Goal: Information Seeking & Learning: Learn about a topic

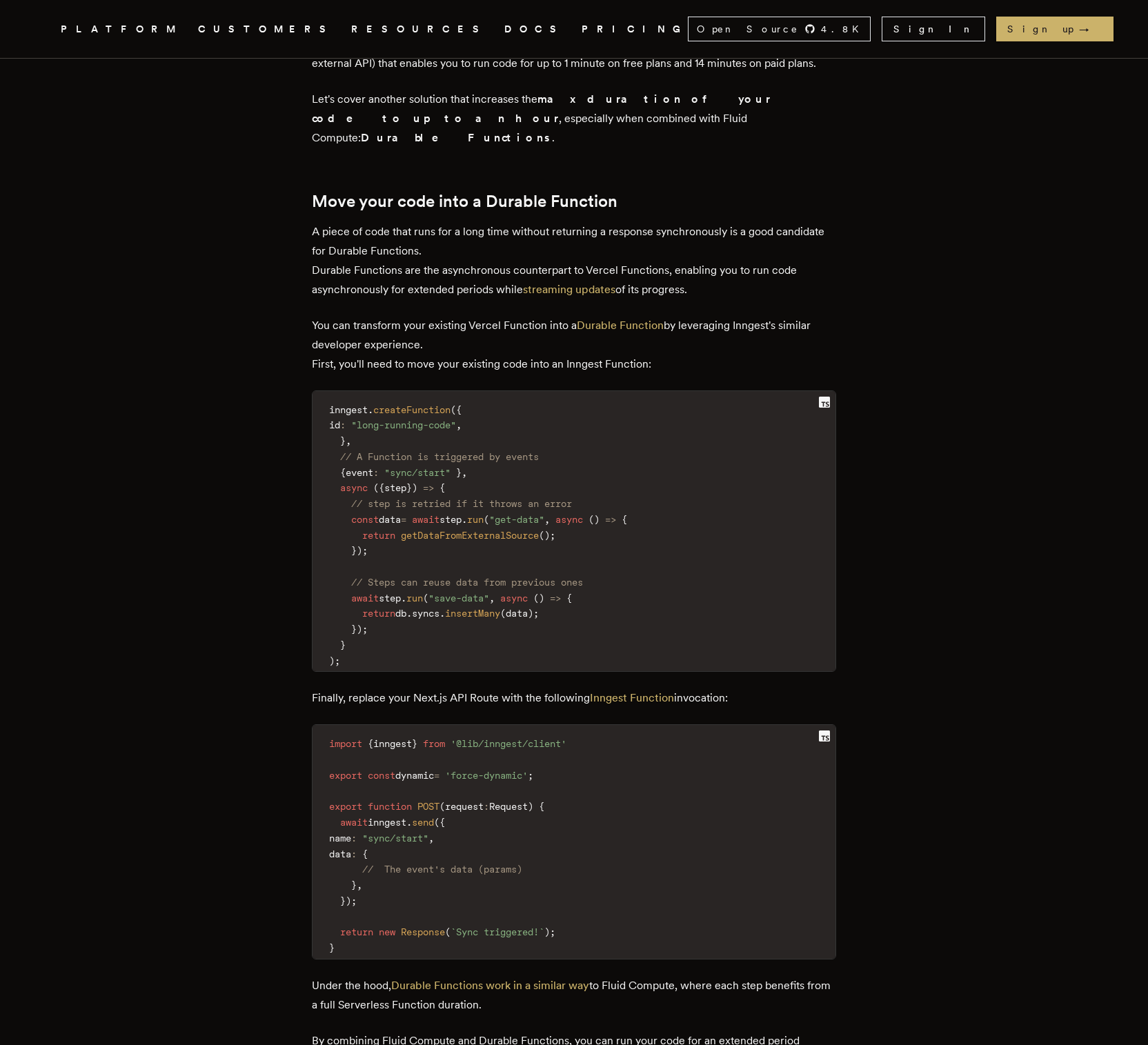
scroll to position [1739, 0]
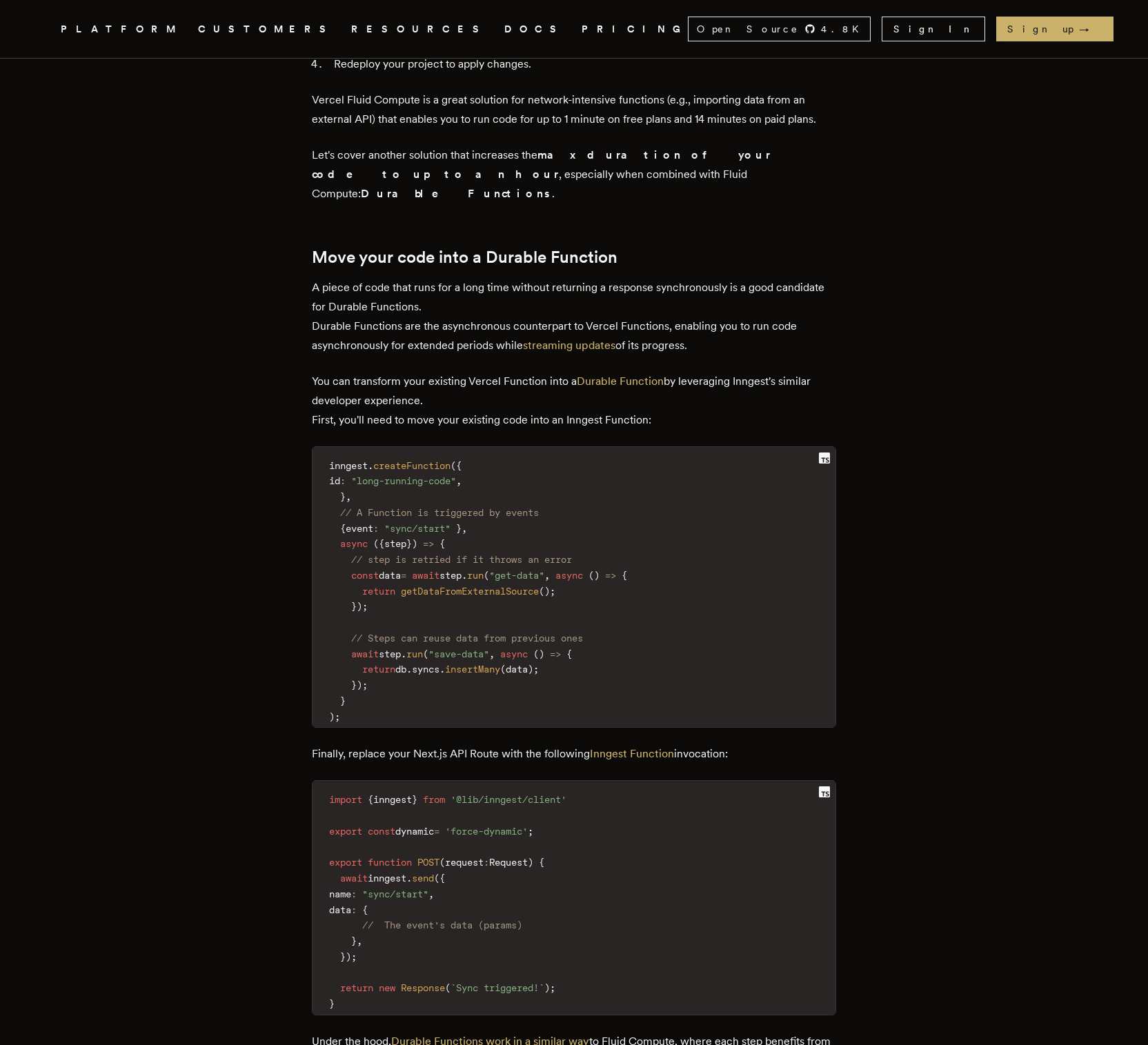
click at [357, 460] on span "inngest" at bounding box center [348, 465] width 39 height 11
click at [355, 460] on span "inngest" at bounding box center [348, 465] width 39 height 11
click at [353, 460] on span "inngest" at bounding box center [348, 465] width 39 height 11
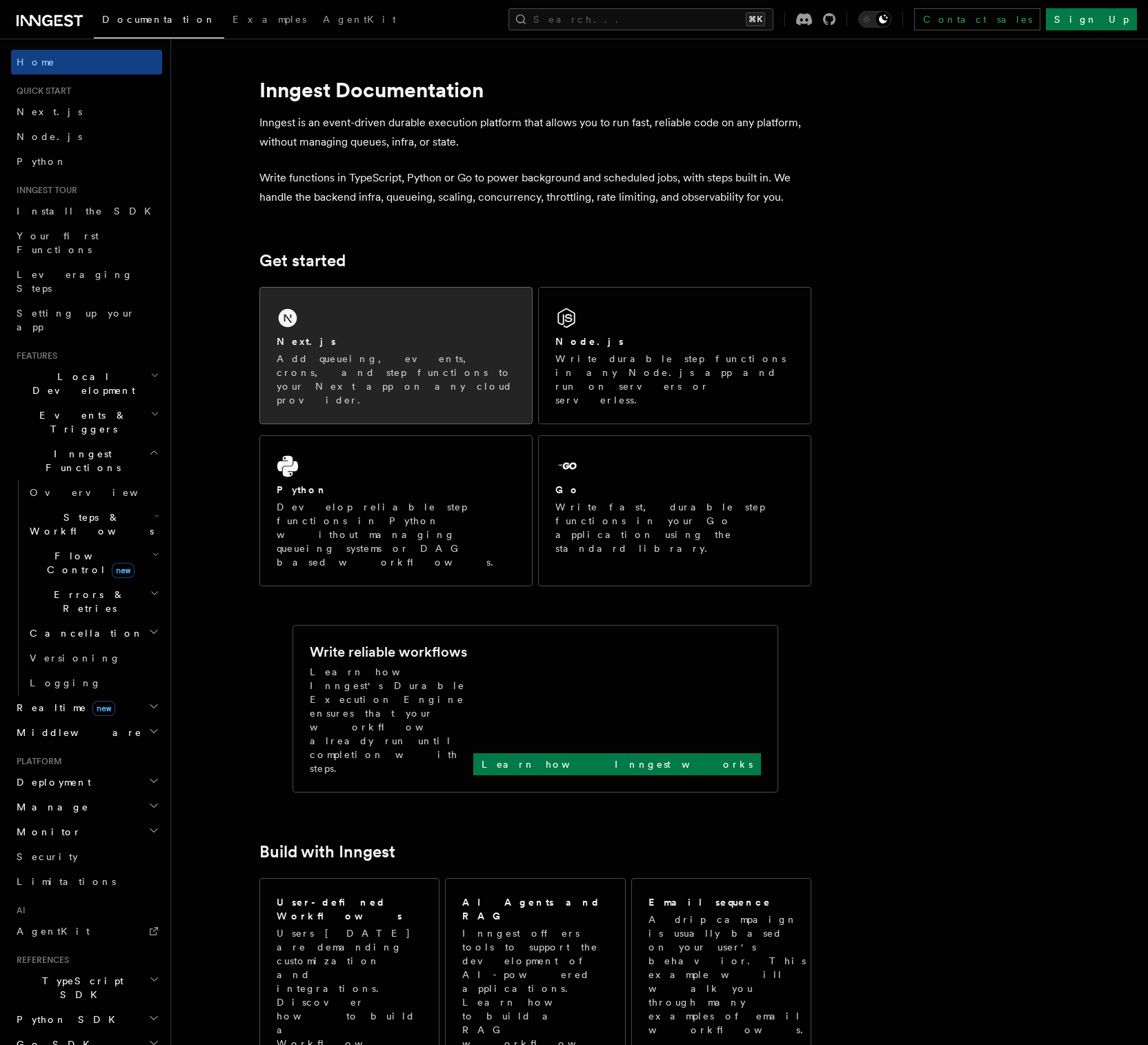
click at [331, 330] on div "Next.js Add queueing, events, crons, and step functions to your Next app on any…" at bounding box center [396, 355] width 272 height 136
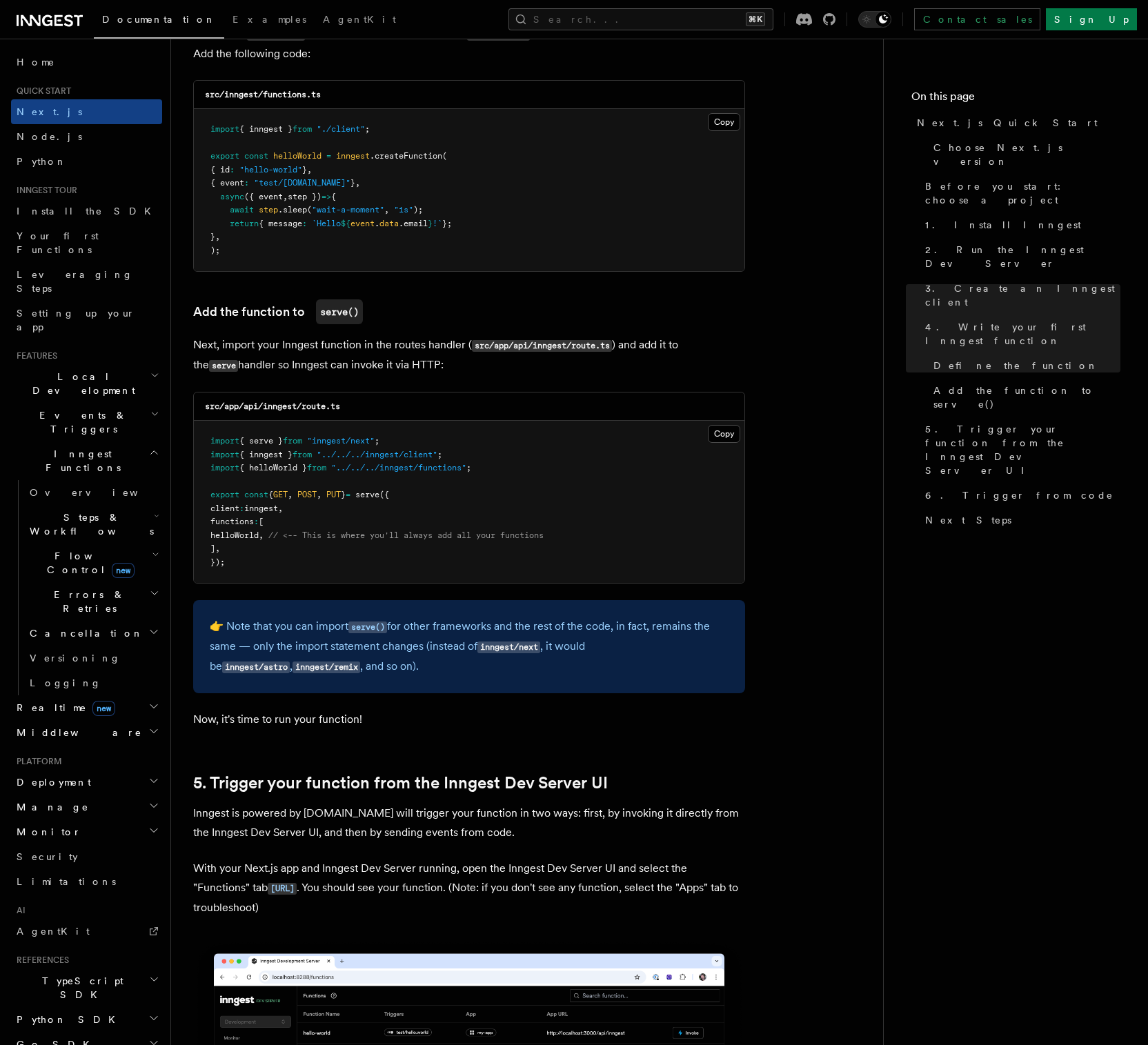
scroll to position [2751, 0]
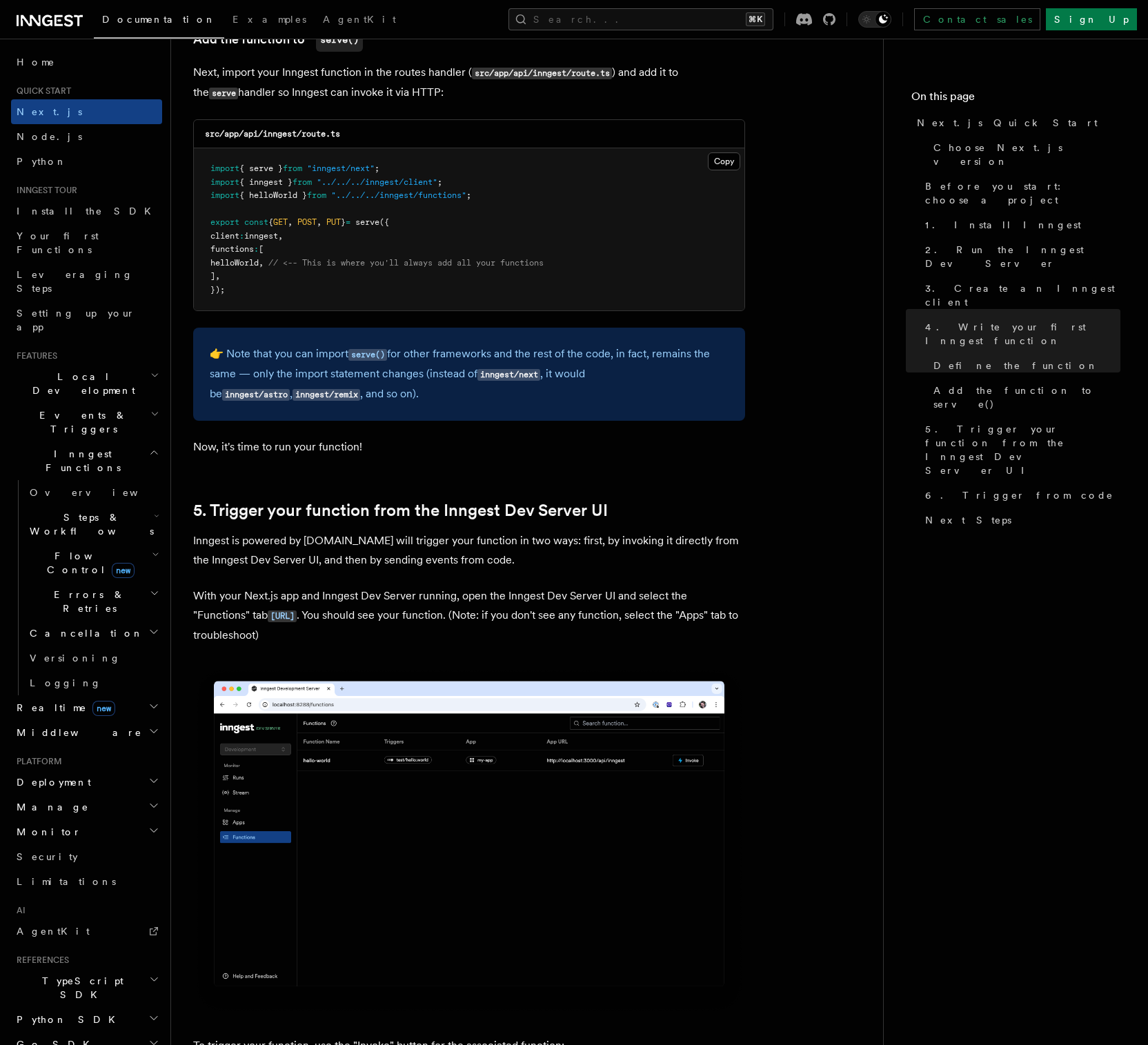
click at [128, 505] on h2 "Steps & Workflows" at bounding box center [94, 524] width 138 height 39
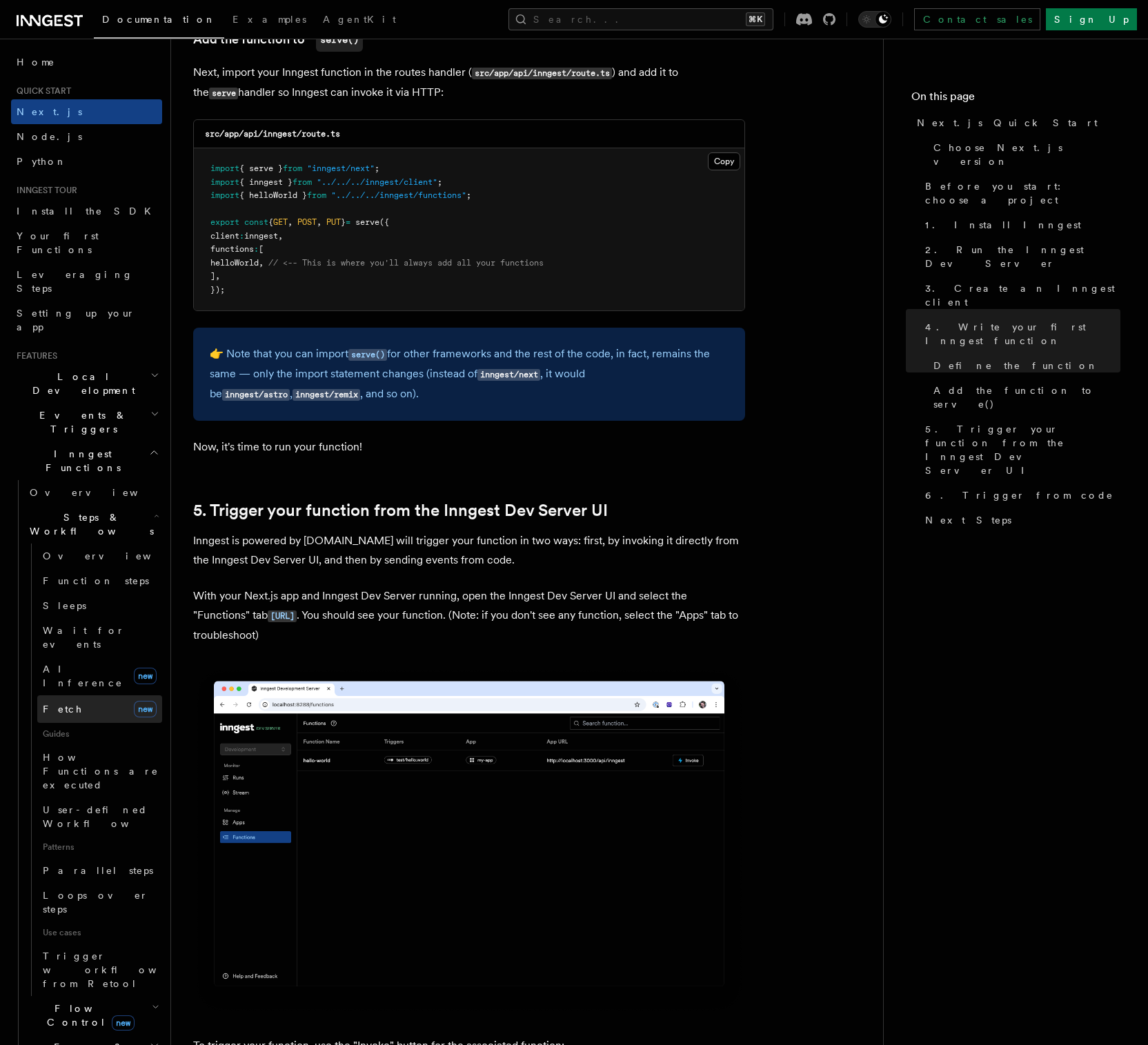
click at [82, 695] on link "Fetch new" at bounding box center [100, 709] width 125 height 27
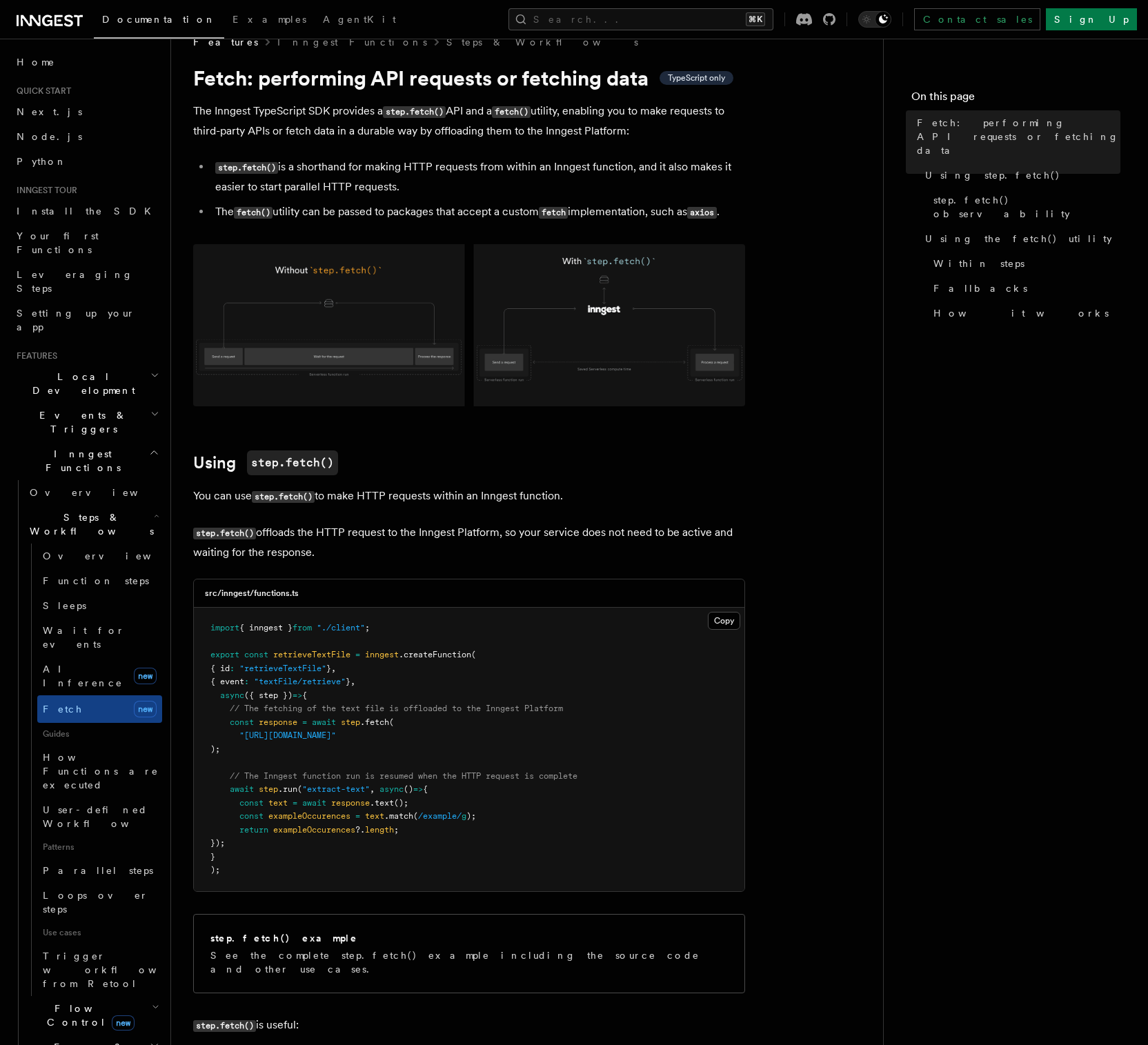
scroll to position [60, 0]
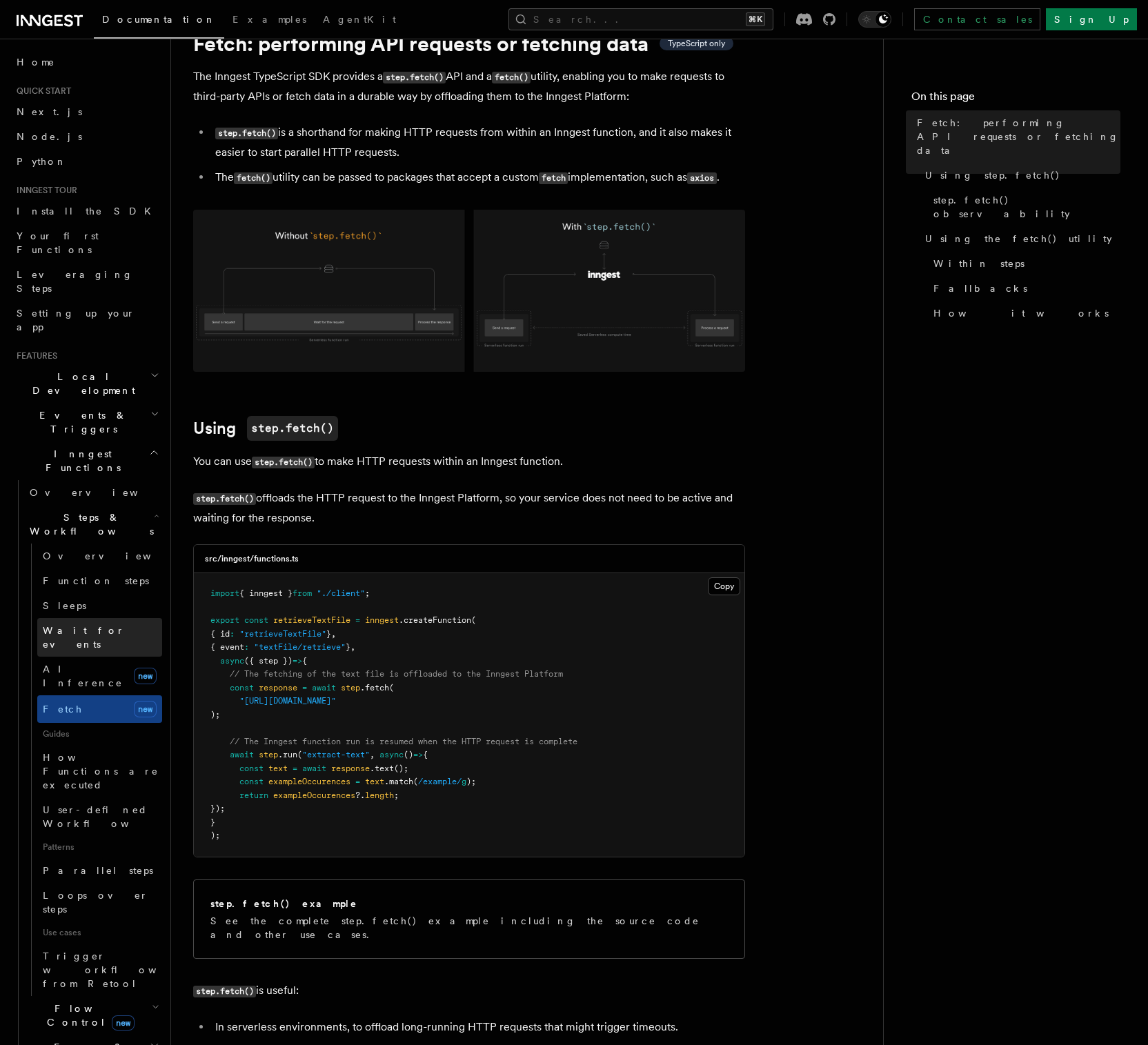
click at [103, 624] on span "Wait for events" at bounding box center [103, 637] width 120 height 27
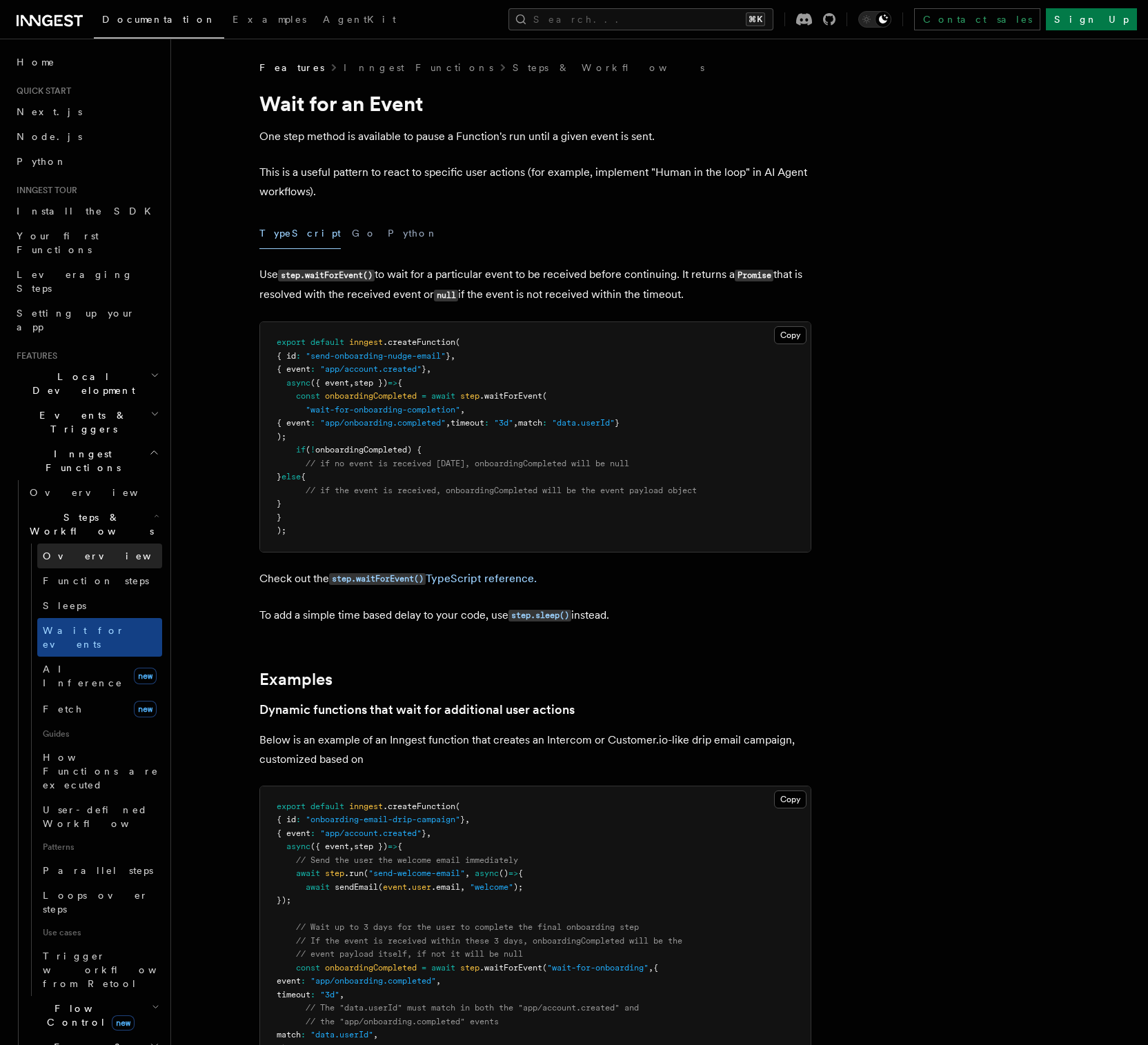
click at [114, 544] on link "Overview" at bounding box center [100, 556] width 125 height 25
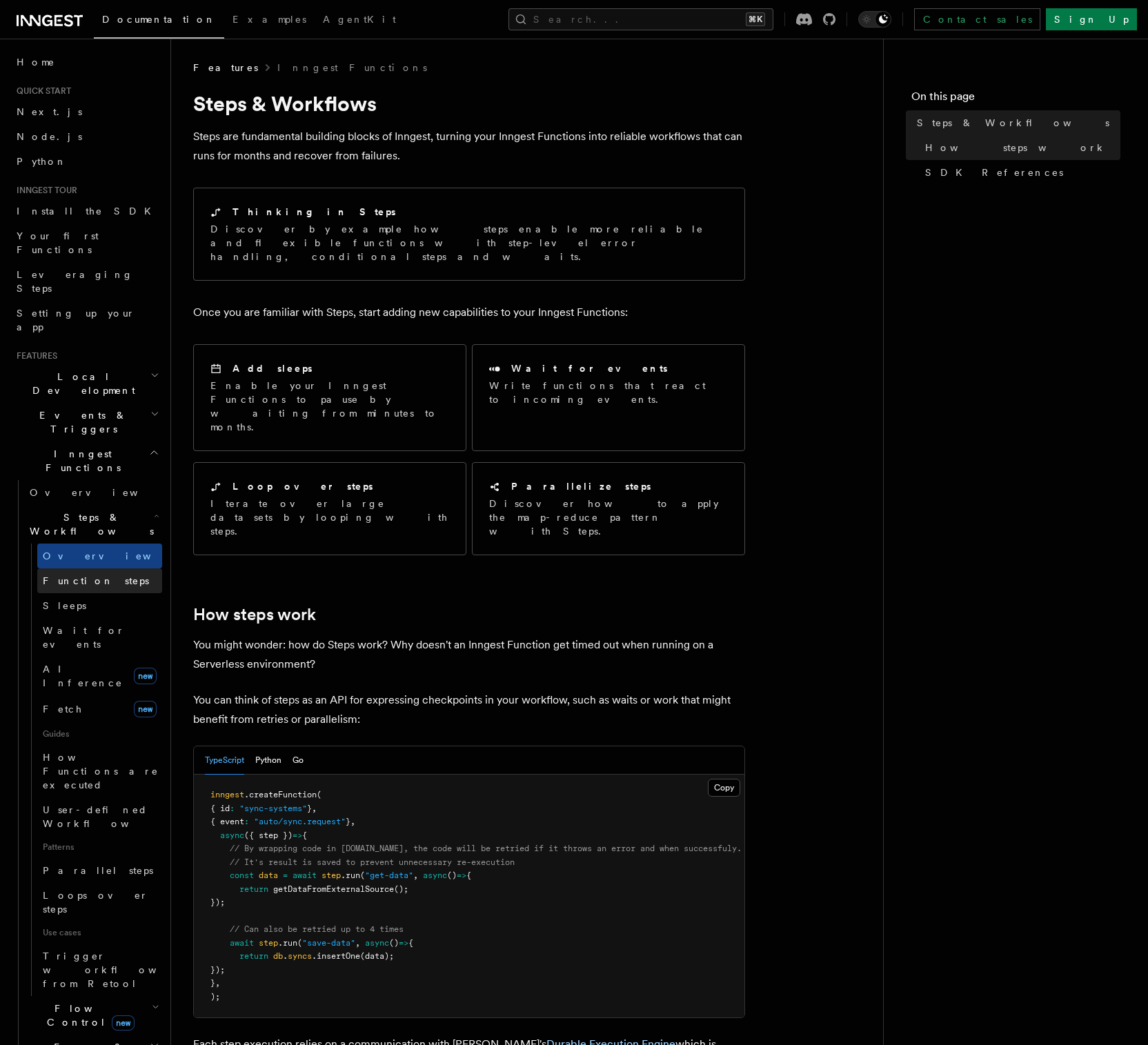
click at [103, 576] on span "Function steps" at bounding box center [96, 581] width 106 height 11
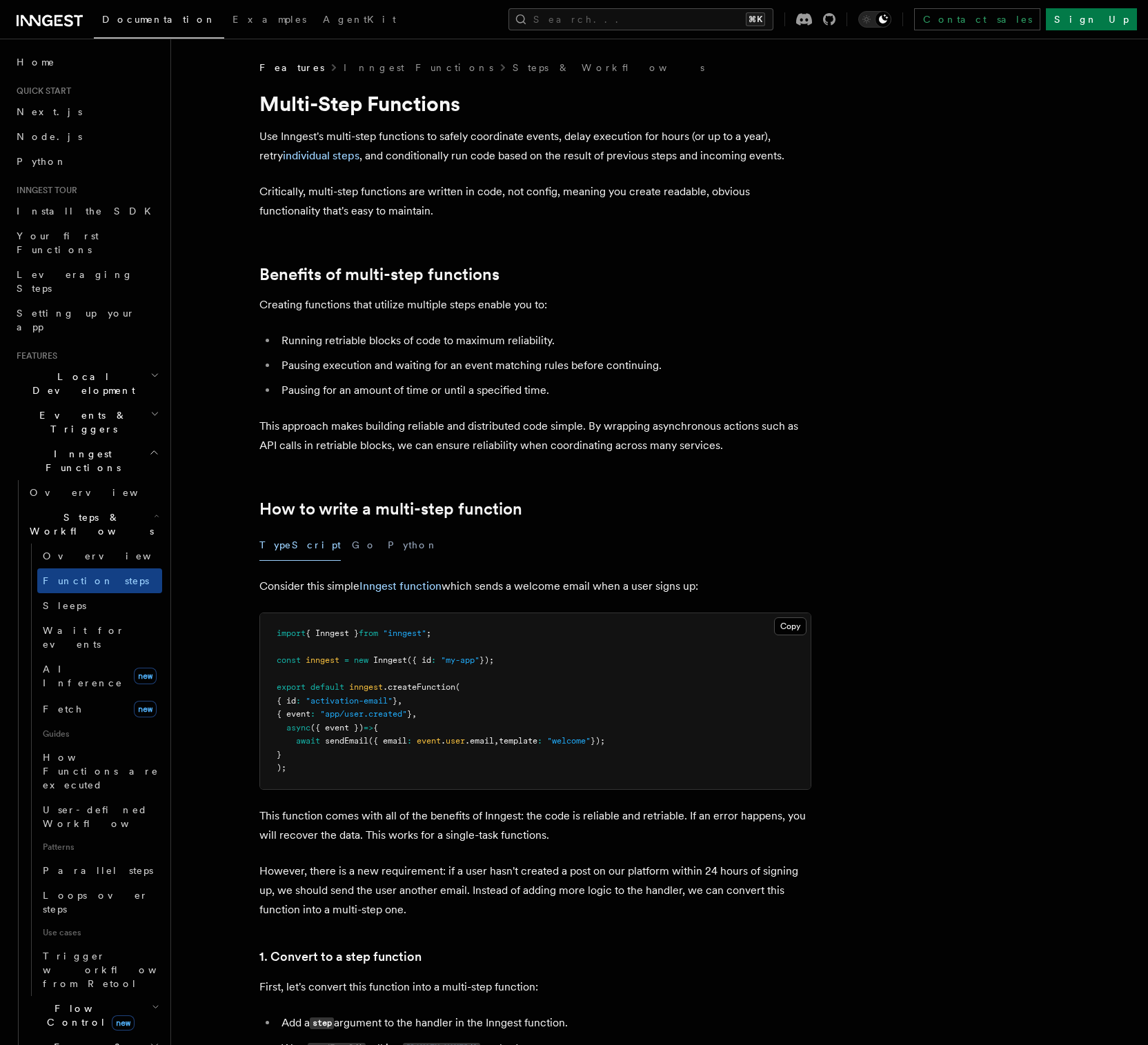
click at [41, 19] on icon at bounding box center [49, 21] width 66 height 16
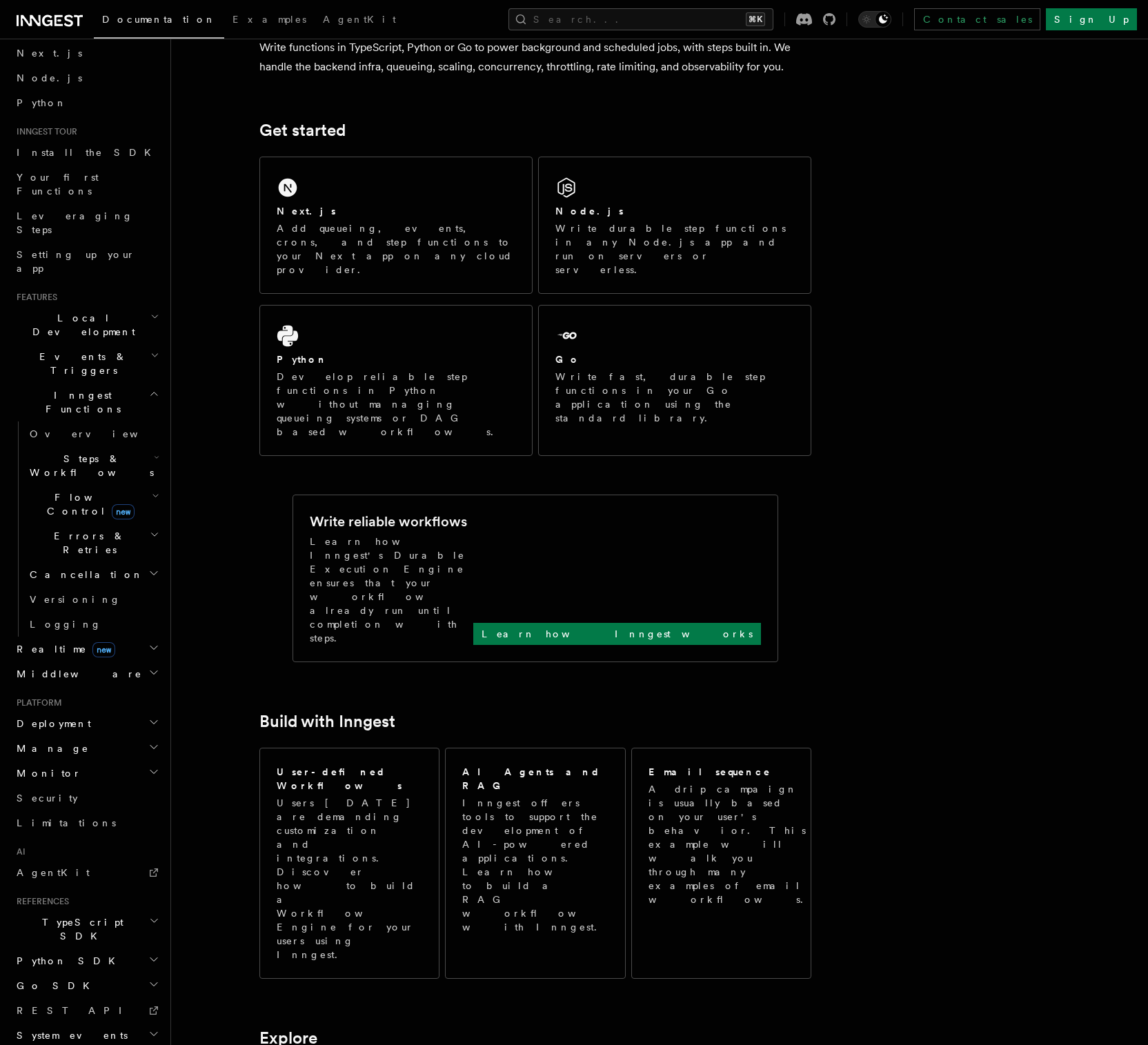
scroll to position [209, 0]
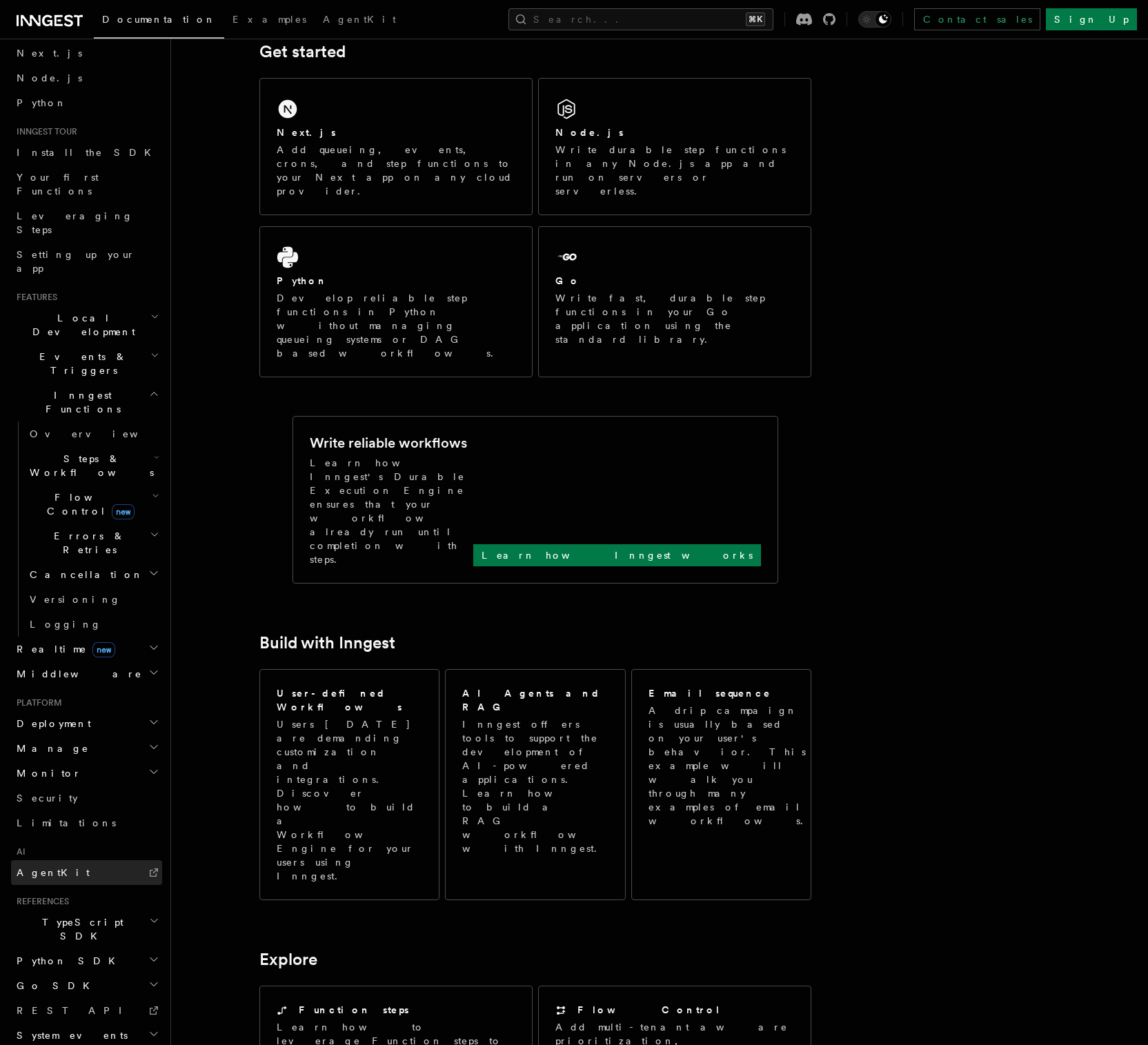
click at [48, 867] on span "AgentKit" at bounding box center [53, 872] width 73 height 11
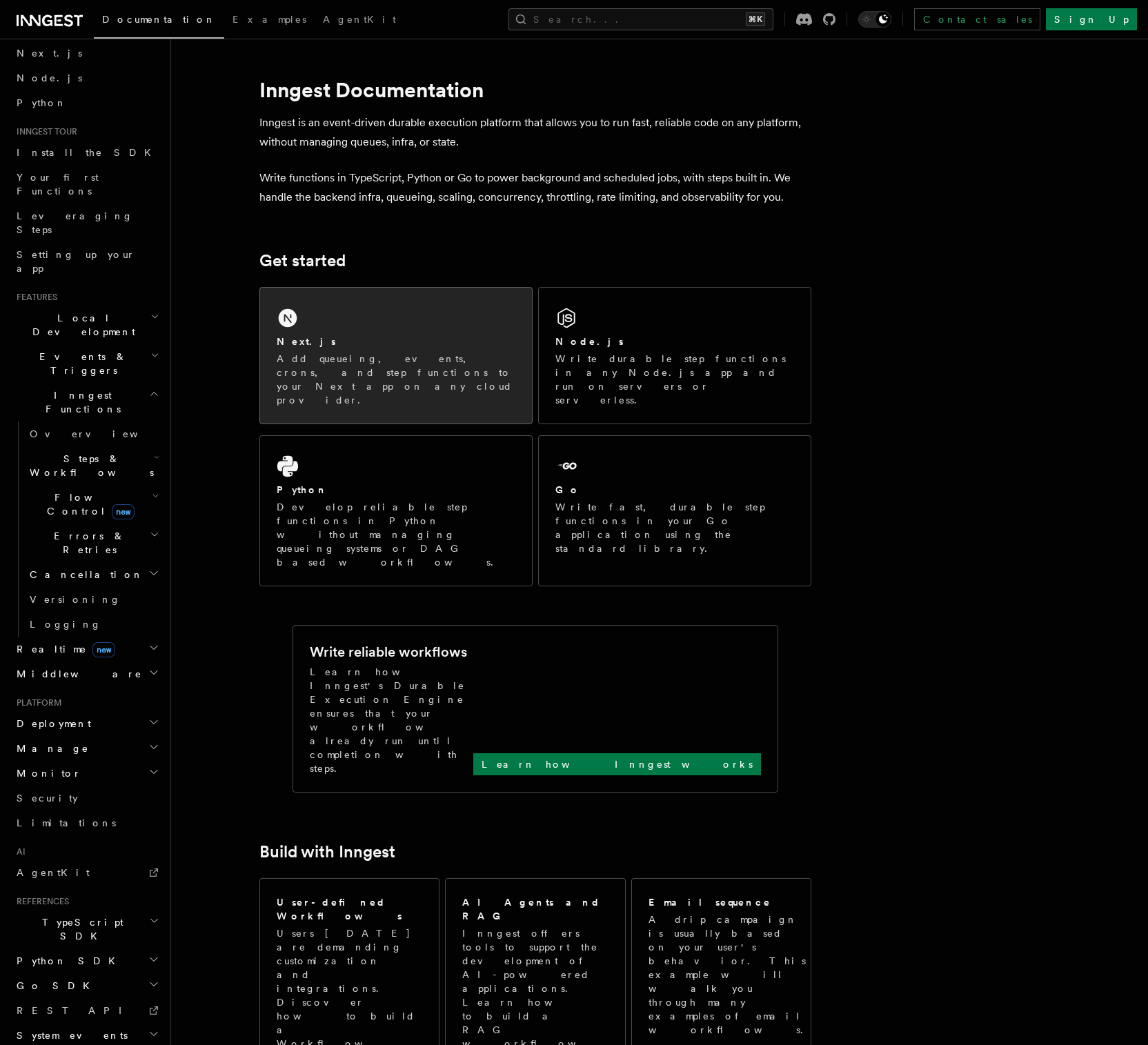
click at [347, 330] on div "Next.js Add queueing, events, crons, and step functions to your Next app on any…" at bounding box center [396, 355] width 272 height 136
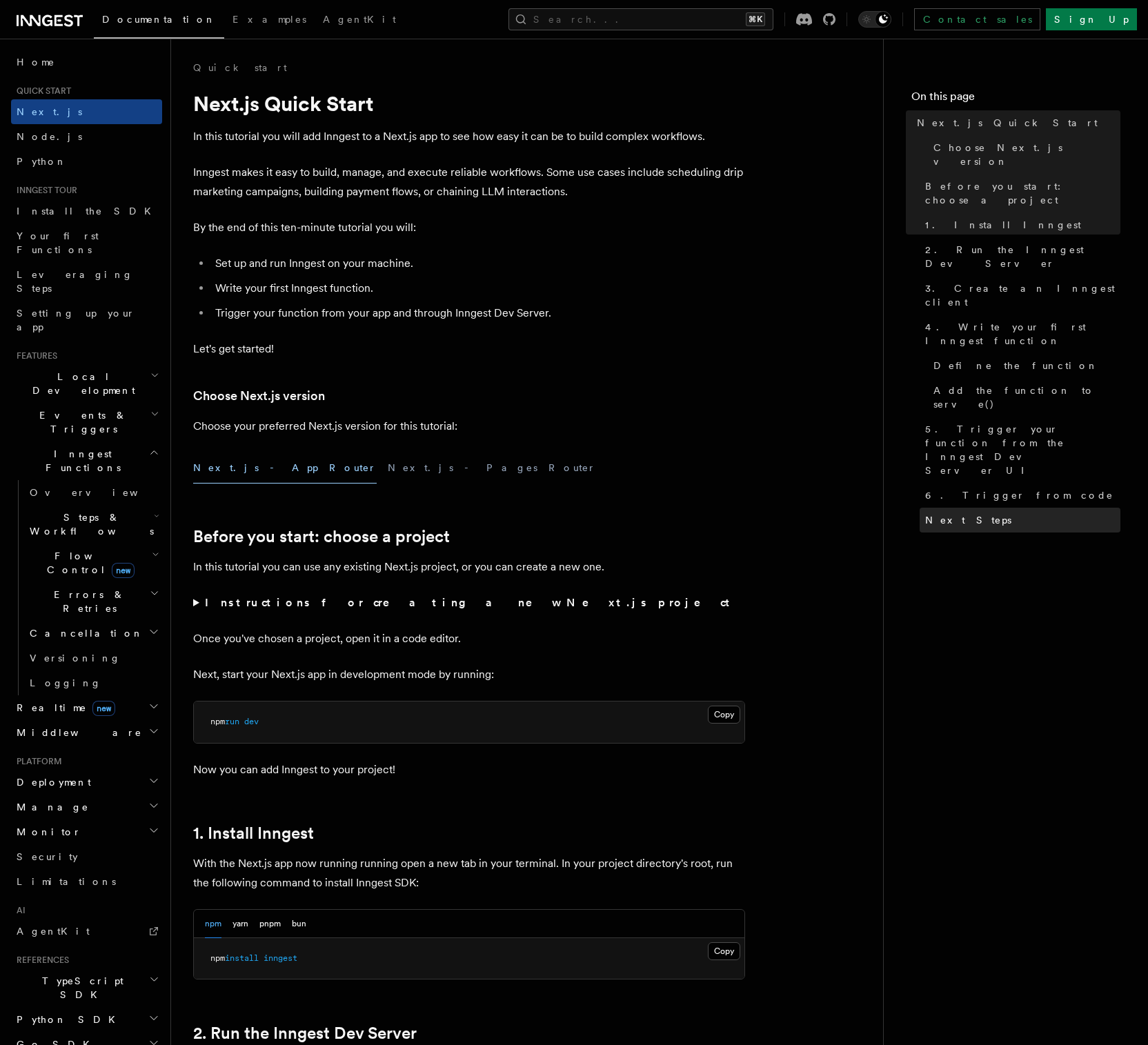
click at [950, 513] on span "Next Steps" at bounding box center [968, 520] width 86 height 14
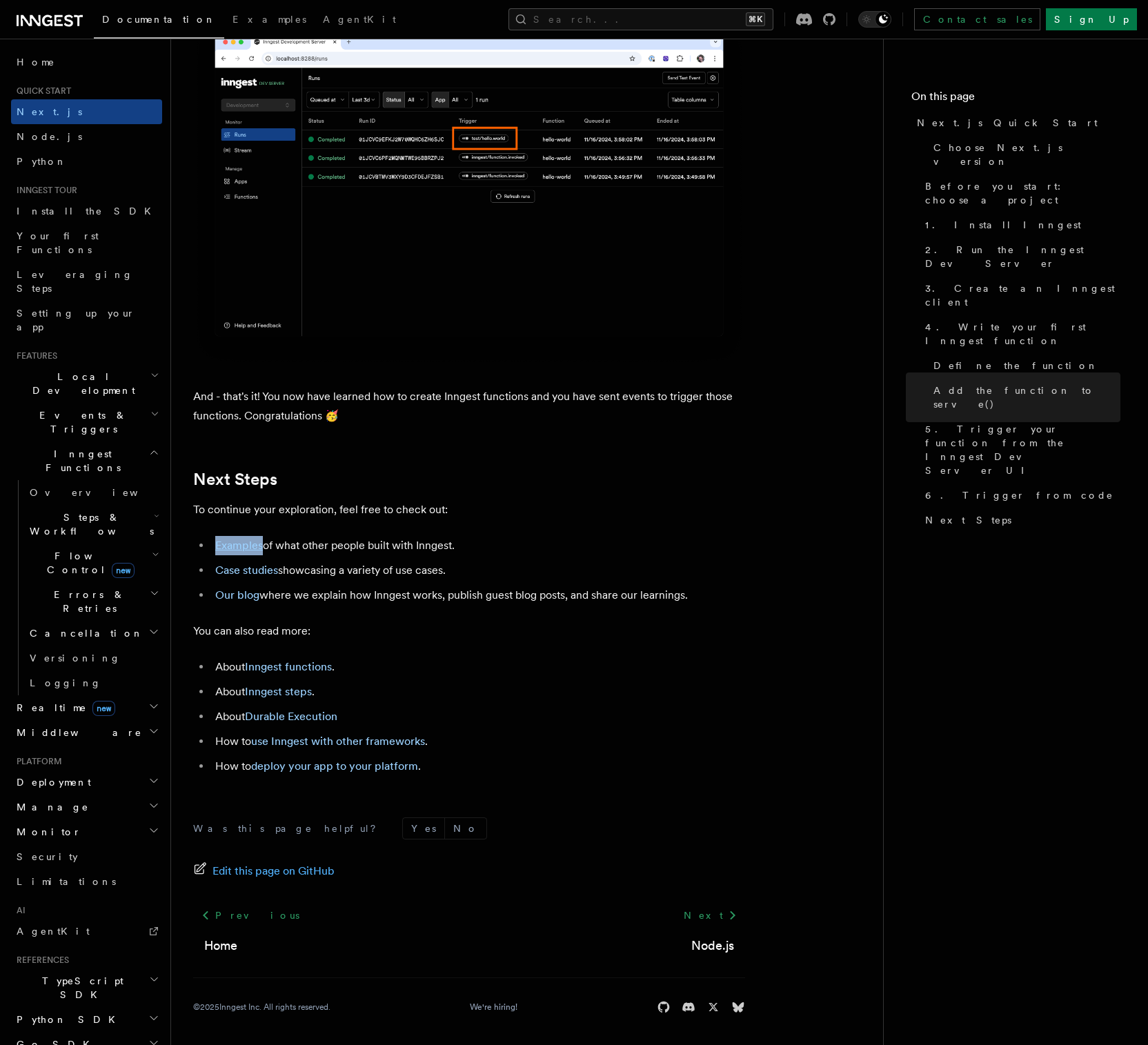
scroll to position [59, 0]
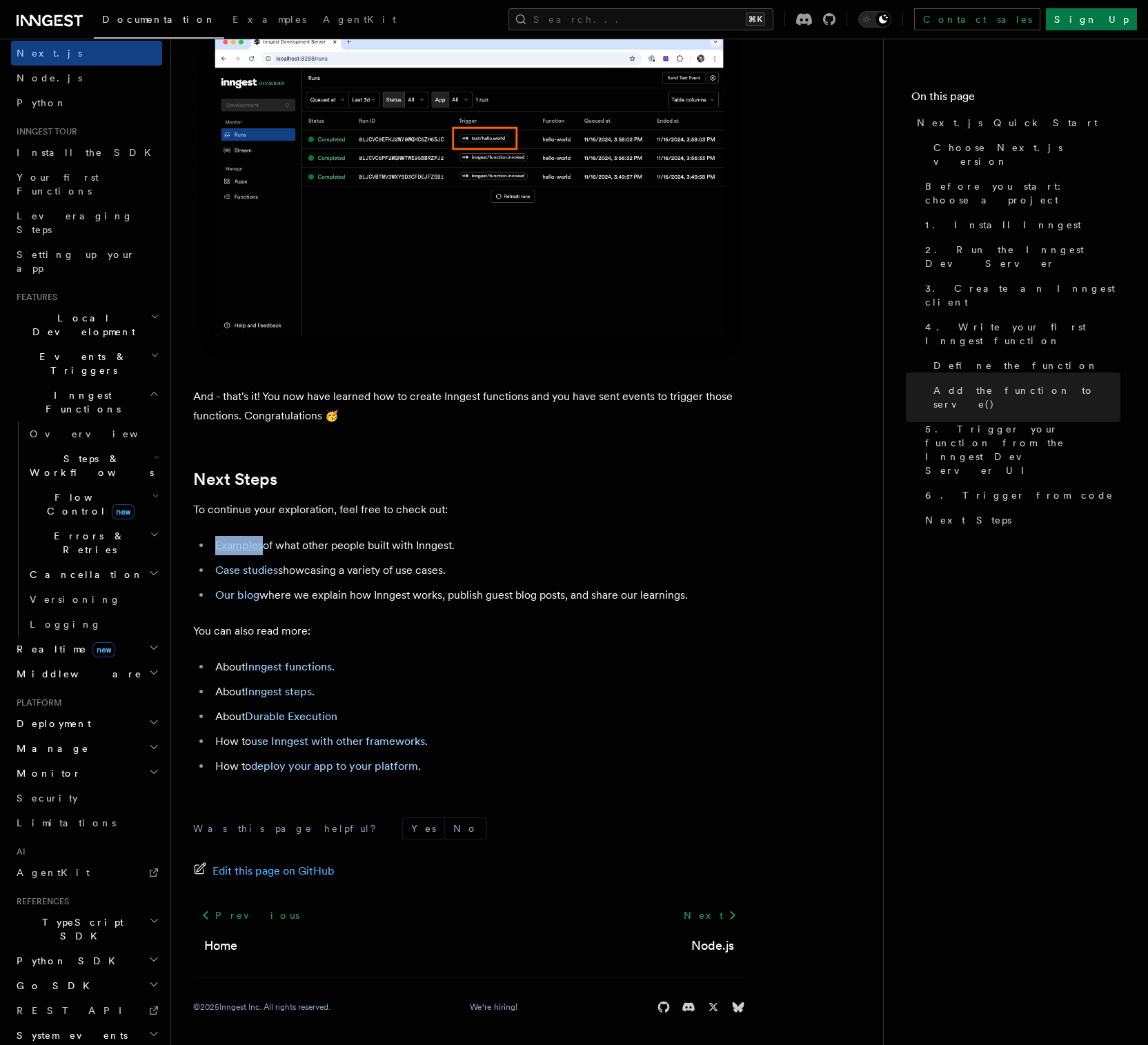
click at [131, 711] on h2 "Deployment" at bounding box center [86, 723] width 151 height 25
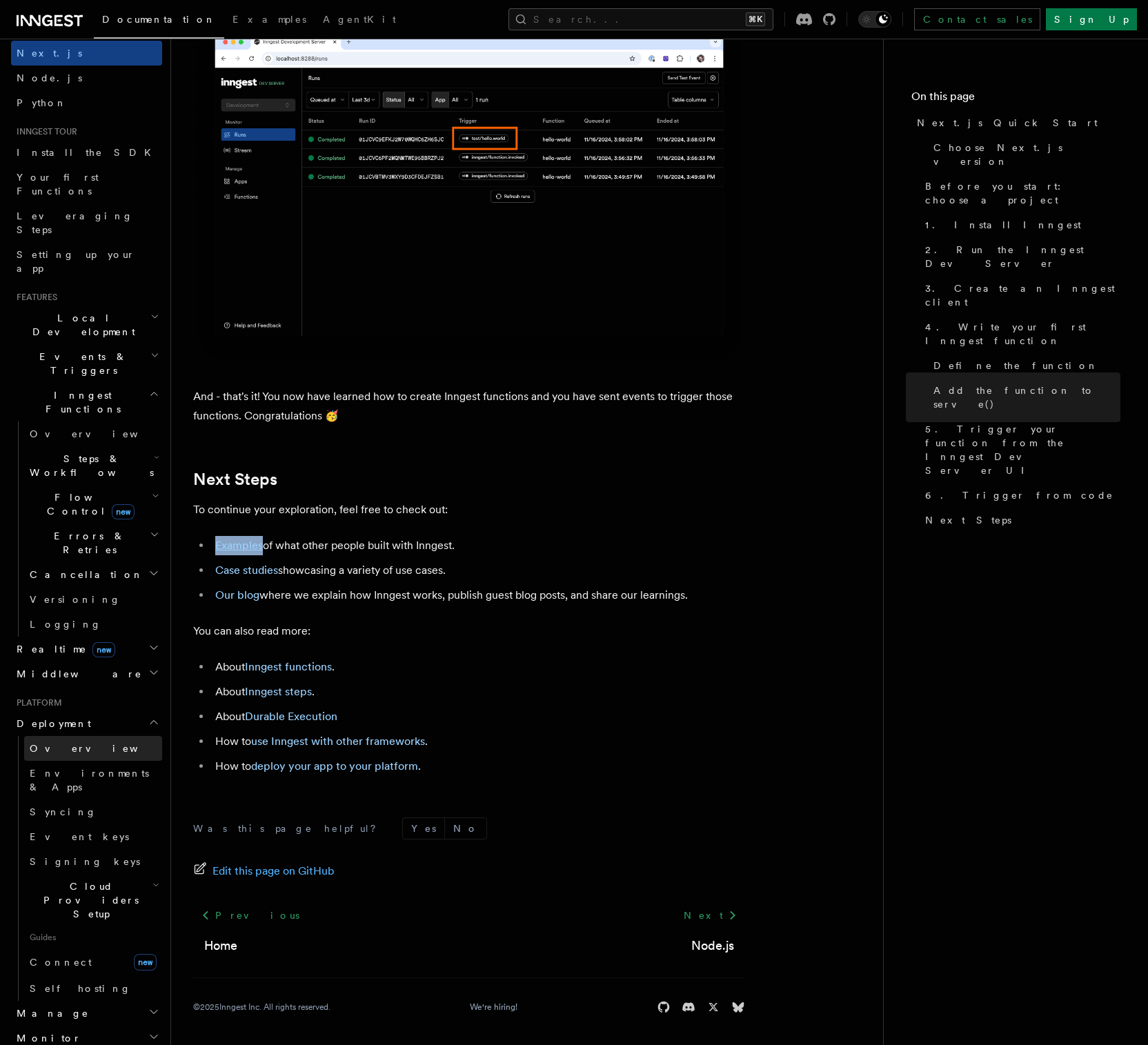
scroll to position [68, 0]
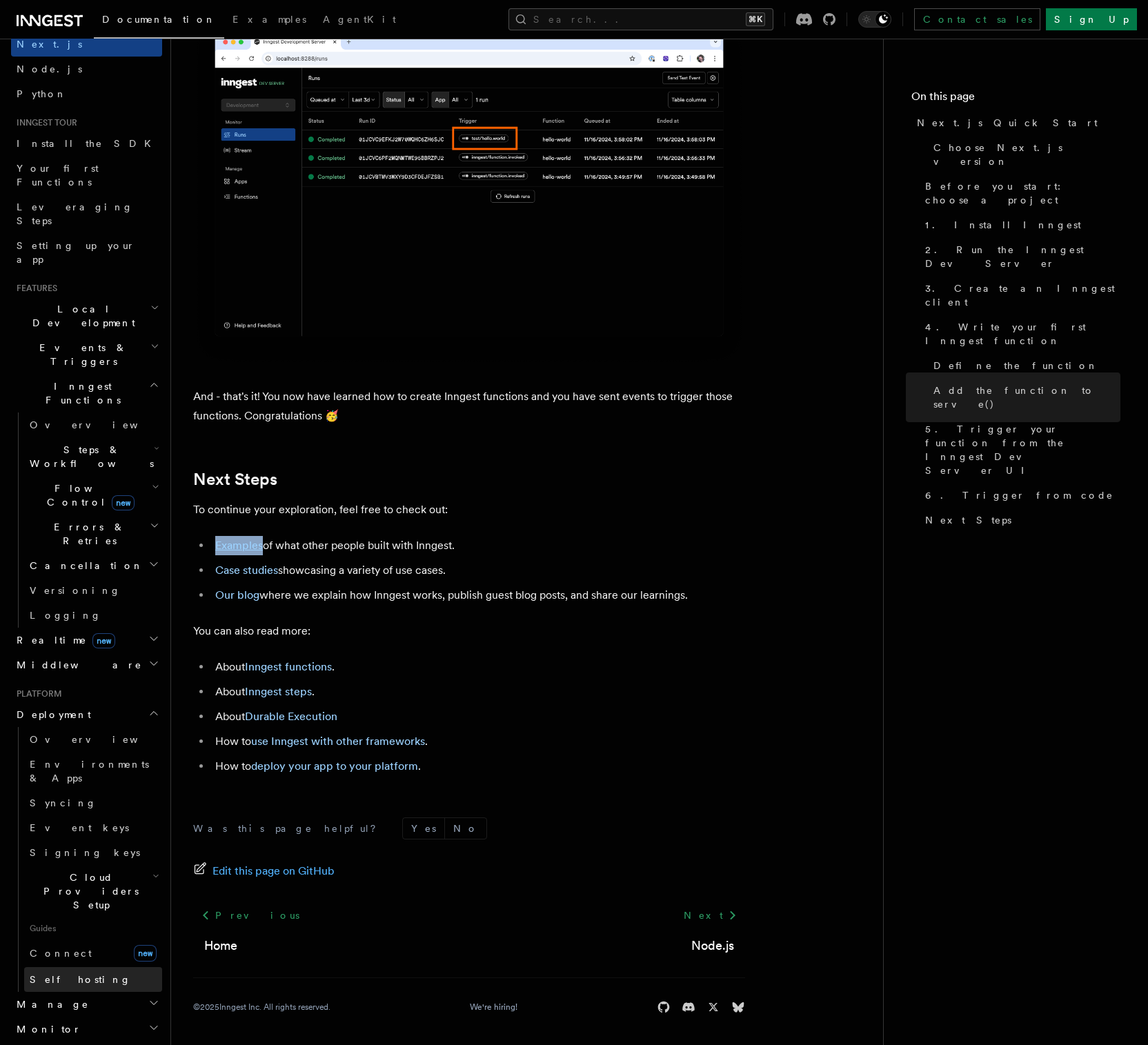
click at [71, 974] on span "Self hosting" at bounding box center [80, 979] width 102 height 11
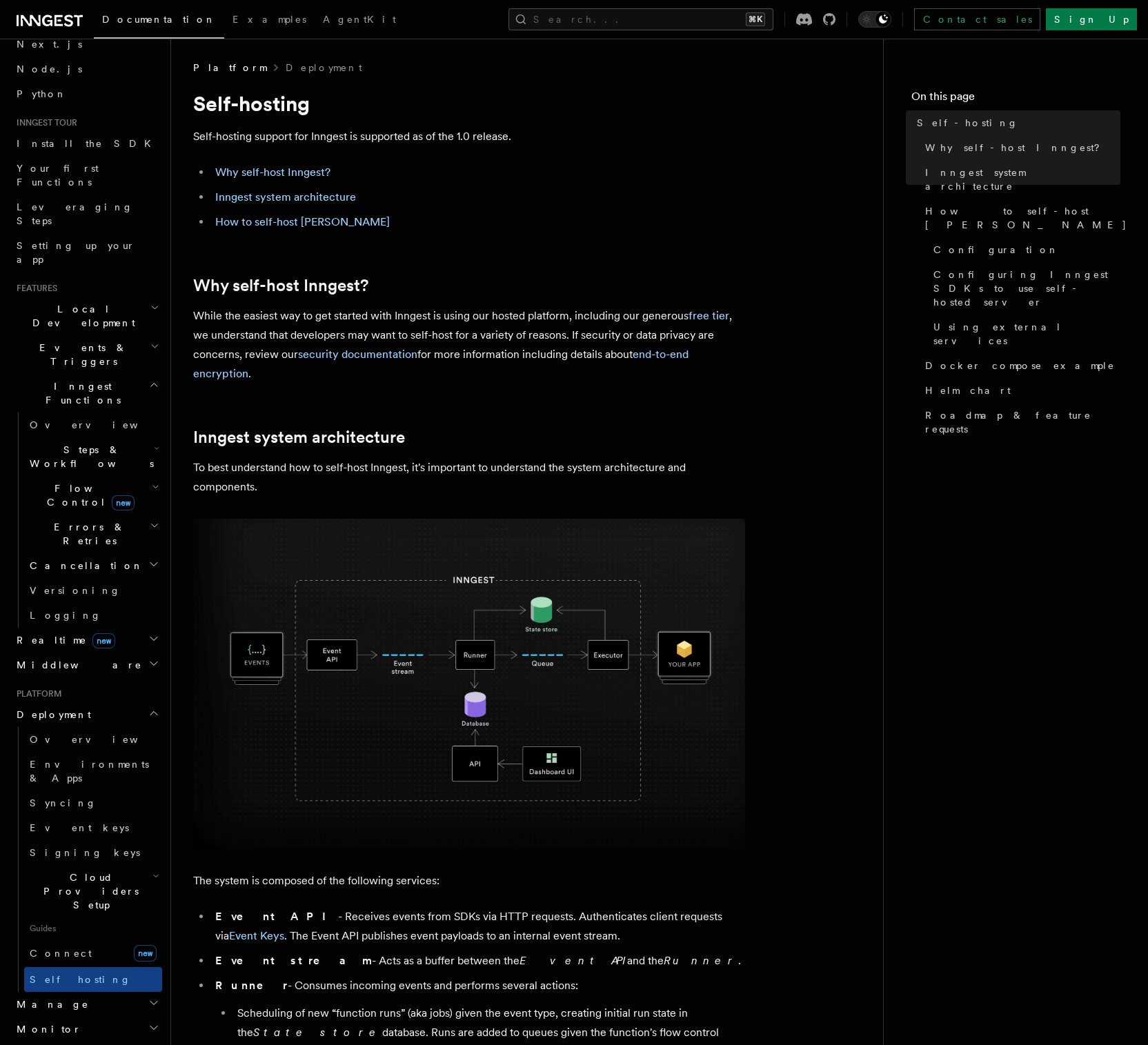
click at [53, 22] on icon at bounding box center [49, 21] width 66 height 16
